Goal: Task Accomplishment & Management: Manage account settings

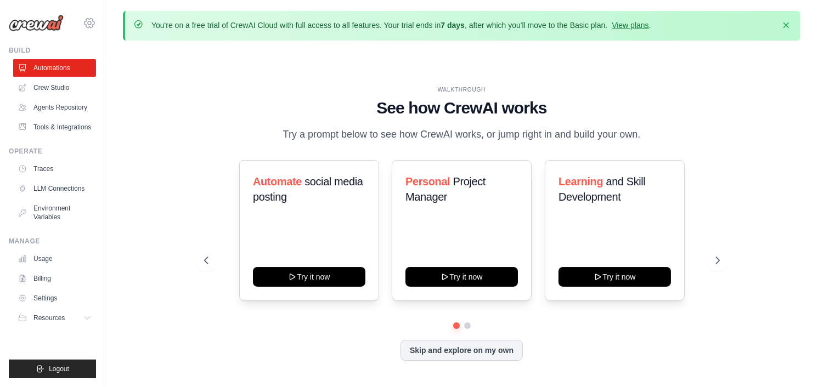
click at [88, 24] on icon at bounding box center [89, 22] width 3 height 3
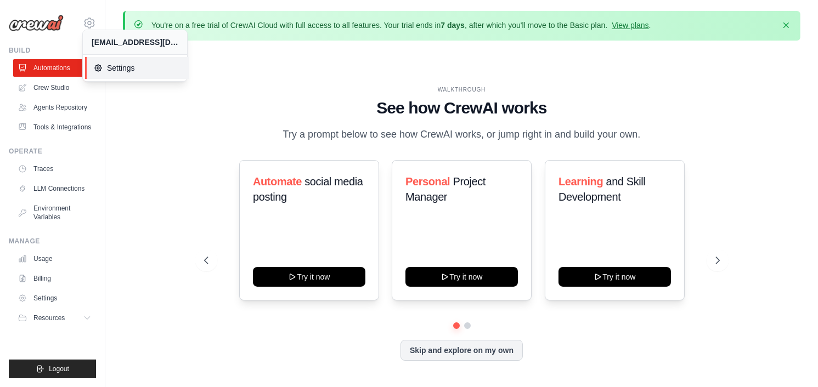
click at [122, 70] on span "Settings" at bounding box center [137, 68] width 87 height 11
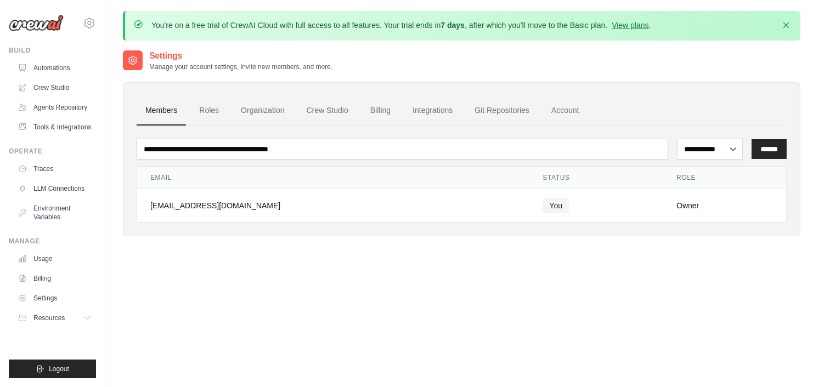
scroll to position [16, 0]
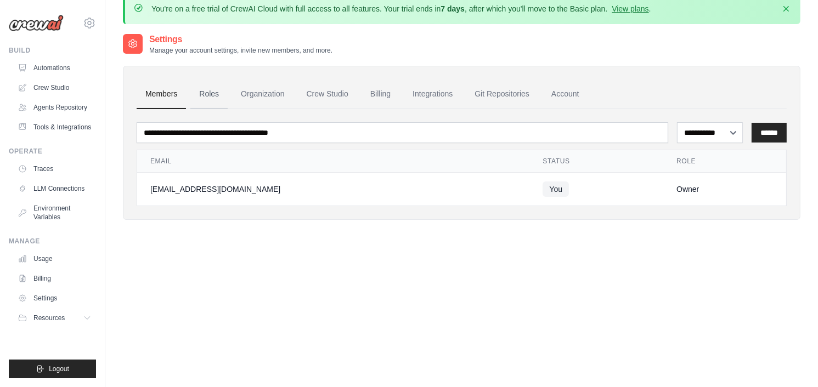
click at [214, 89] on link "Roles" at bounding box center [208, 95] width 37 height 30
click at [272, 99] on link "Organization" at bounding box center [262, 95] width 61 height 30
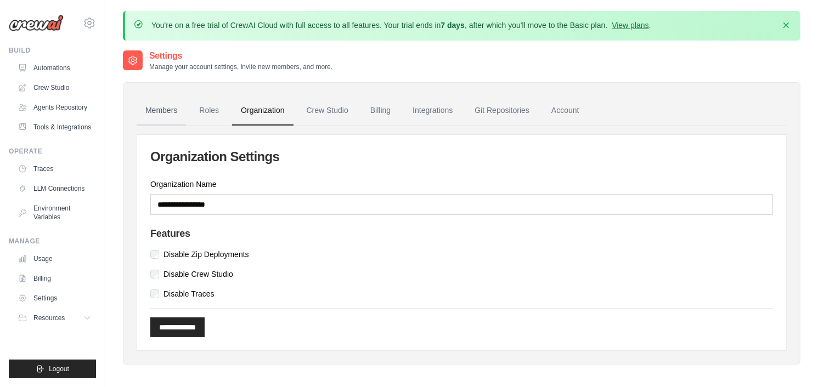
click at [172, 115] on link "Members" at bounding box center [161, 111] width 49 height 30
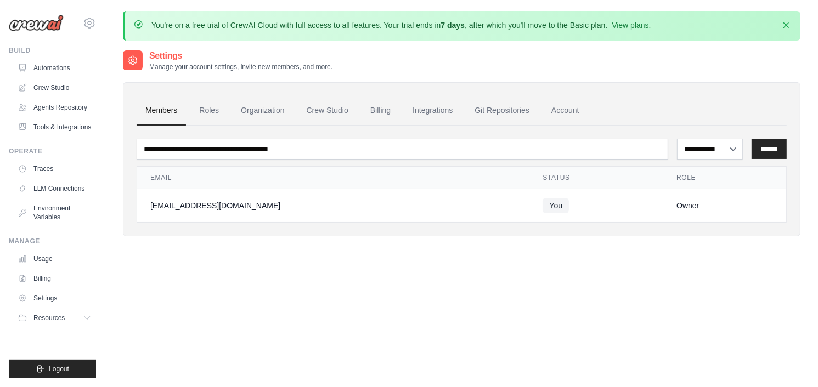
click at [132, 60] on icon at bounding box center [133, 60] width 3 height 3
click at [363, 347] on div "**********" at bounding box center [462, 242] width 678 height 387
